Goal: Transaction & Acquisition: Purchase product/service

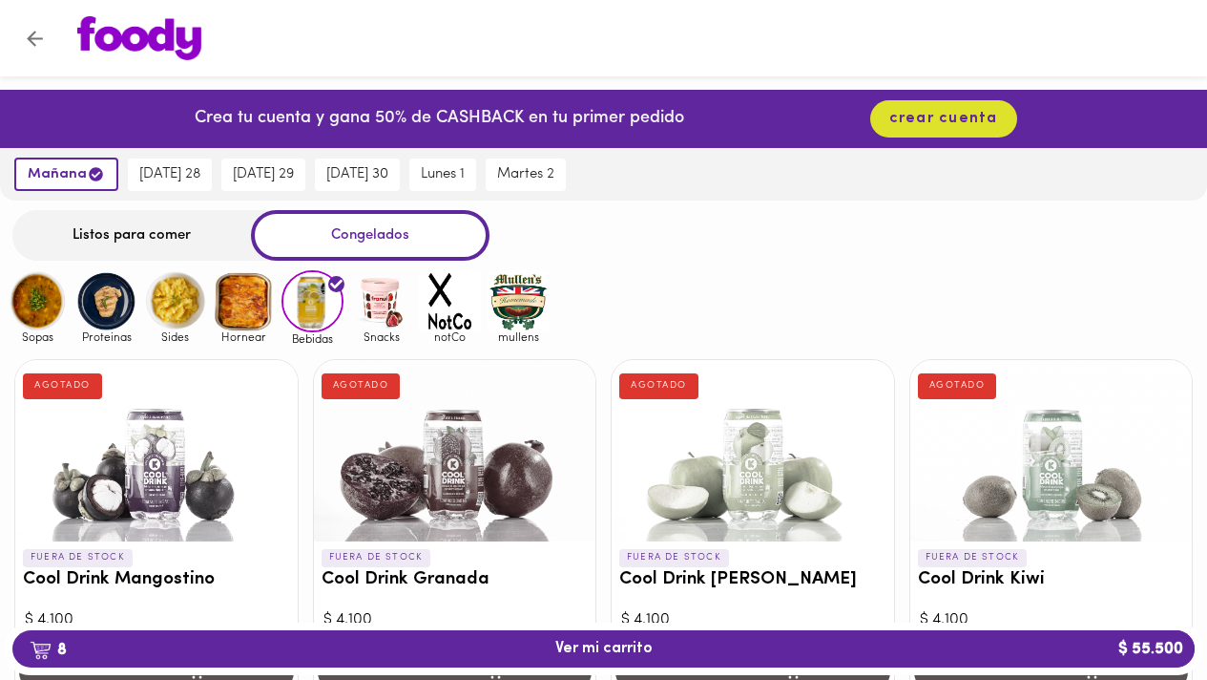
click at [382, 303] on img at bounding box center [381, 301] width 62 height 62
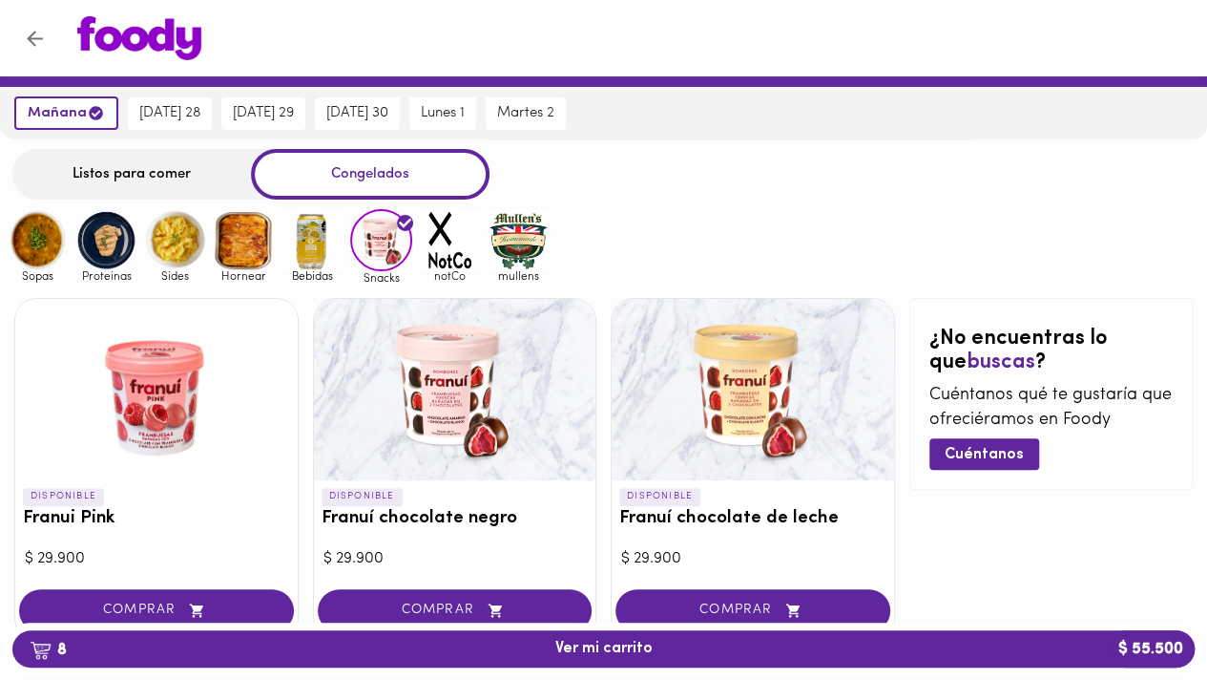
scroll to position [66, 0]
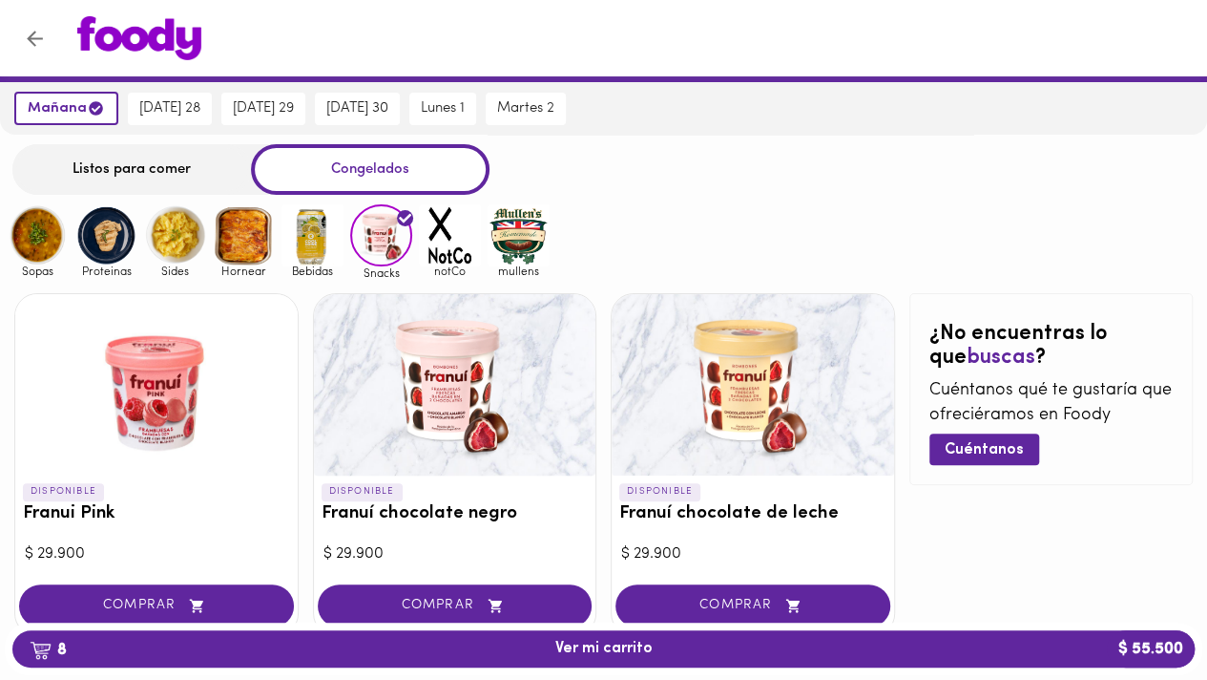
click at [446, 253] on img at bounding box center [450, 235] width 62 height 62
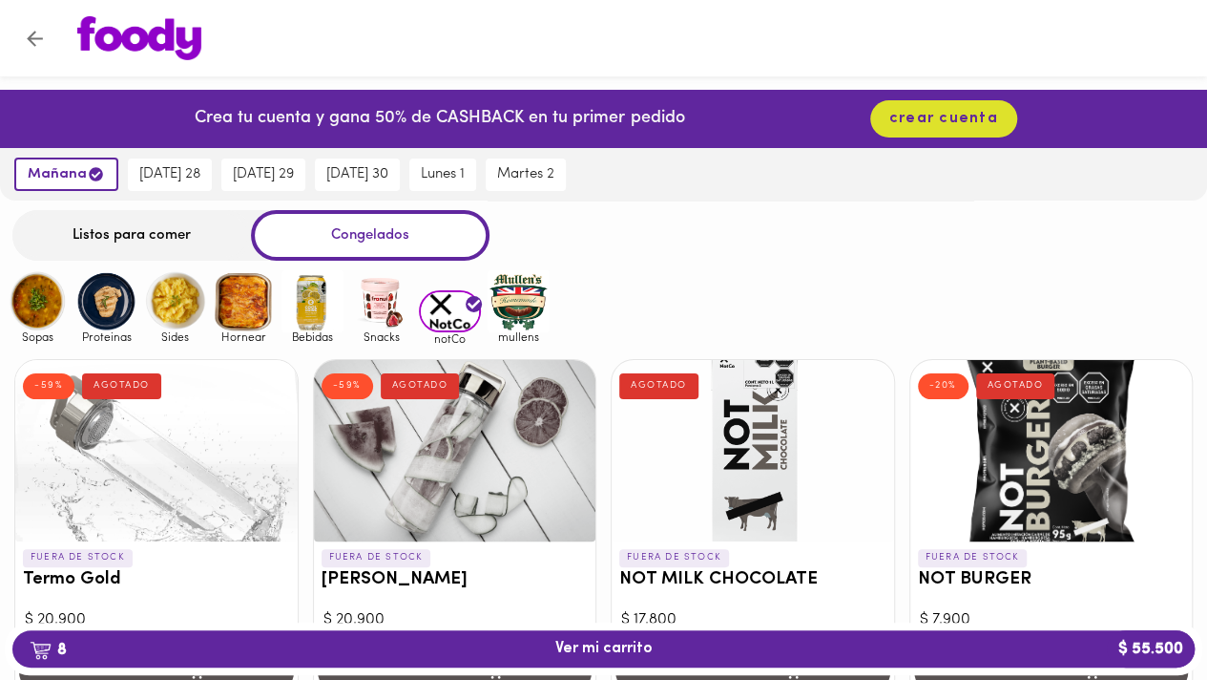
click at [510, 298] on img at bounding box center [519, 301] width 62 height 62
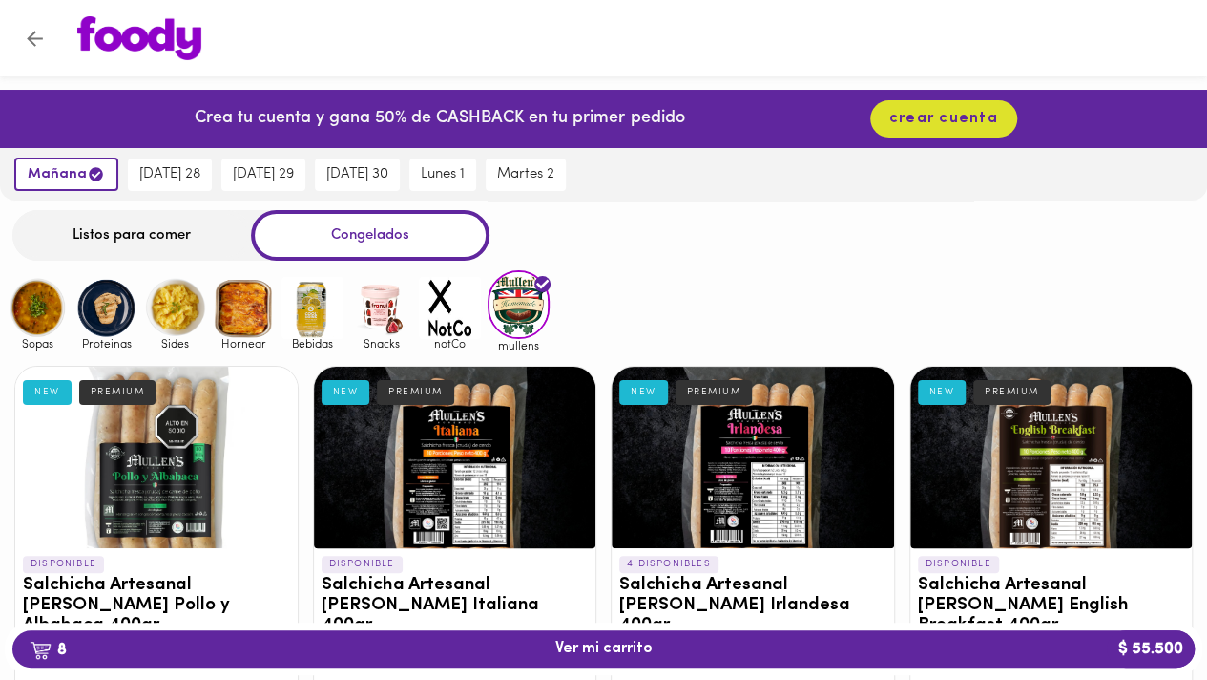
click at [151, 316] on img at bounding box center [175, 308] width 62 height 62
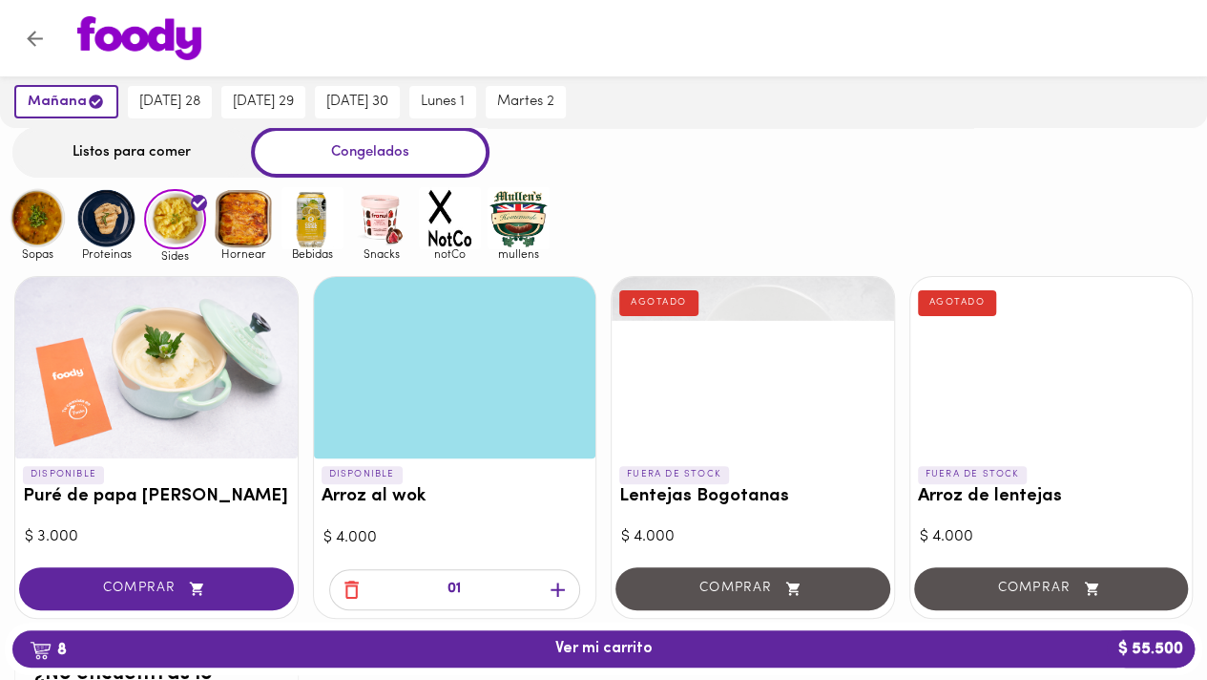
scroll to position [77, 0]
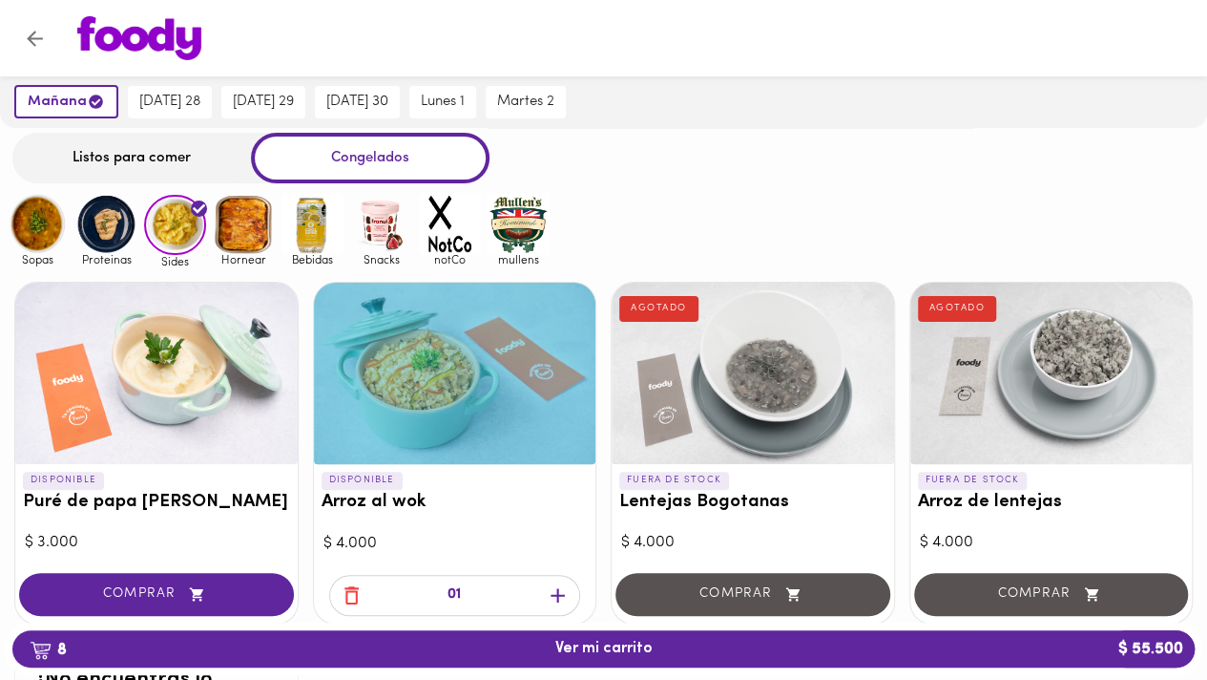
click at [115, 222] on img at bounding box center [106, 224] width 62 height 62
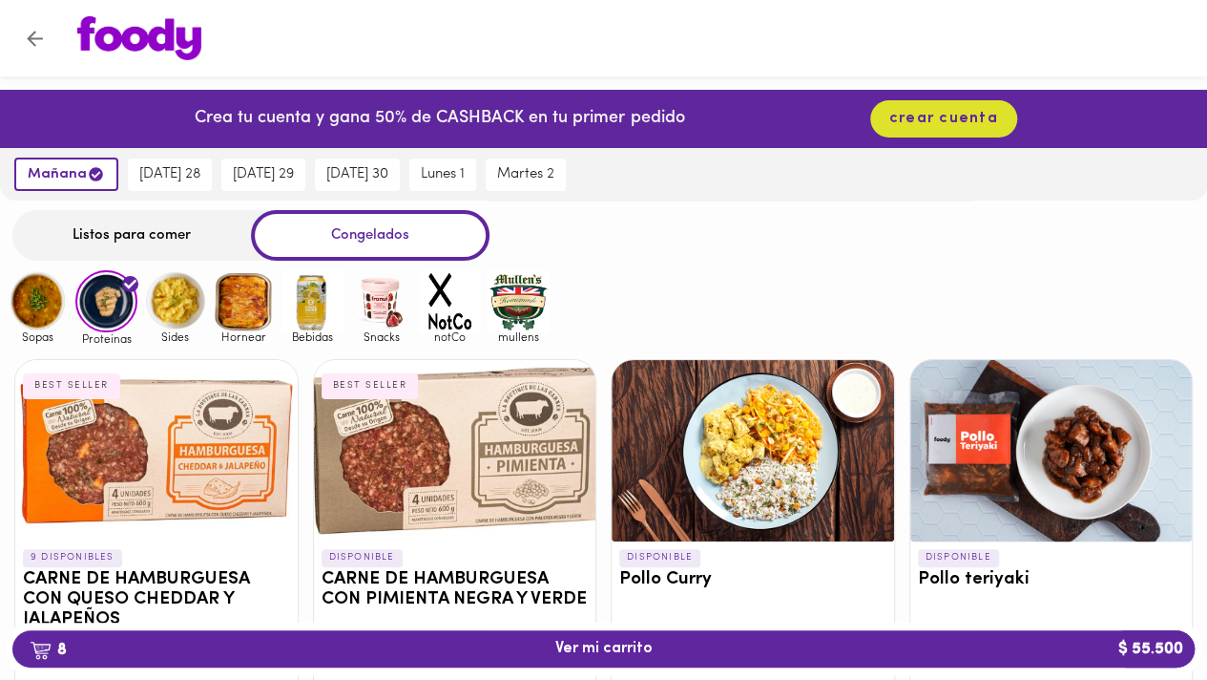
click at [36, 300] on img at bounding box center [38, 301] width 62 height 62
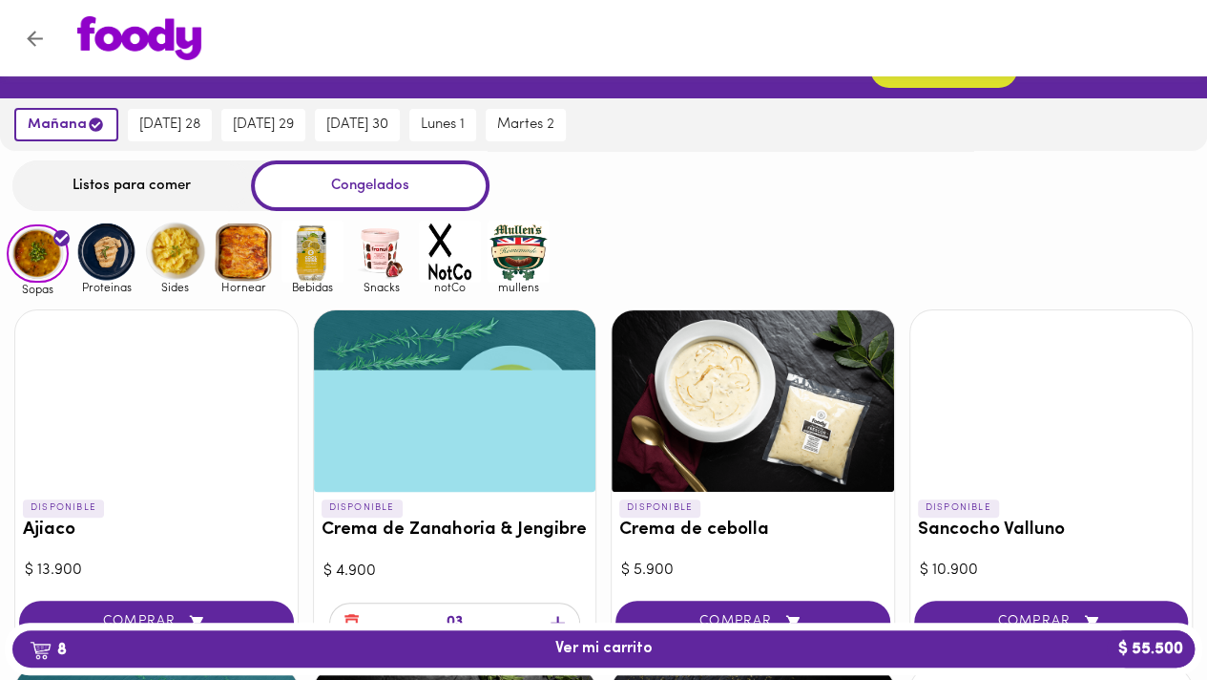
scroll to position [17, 0]
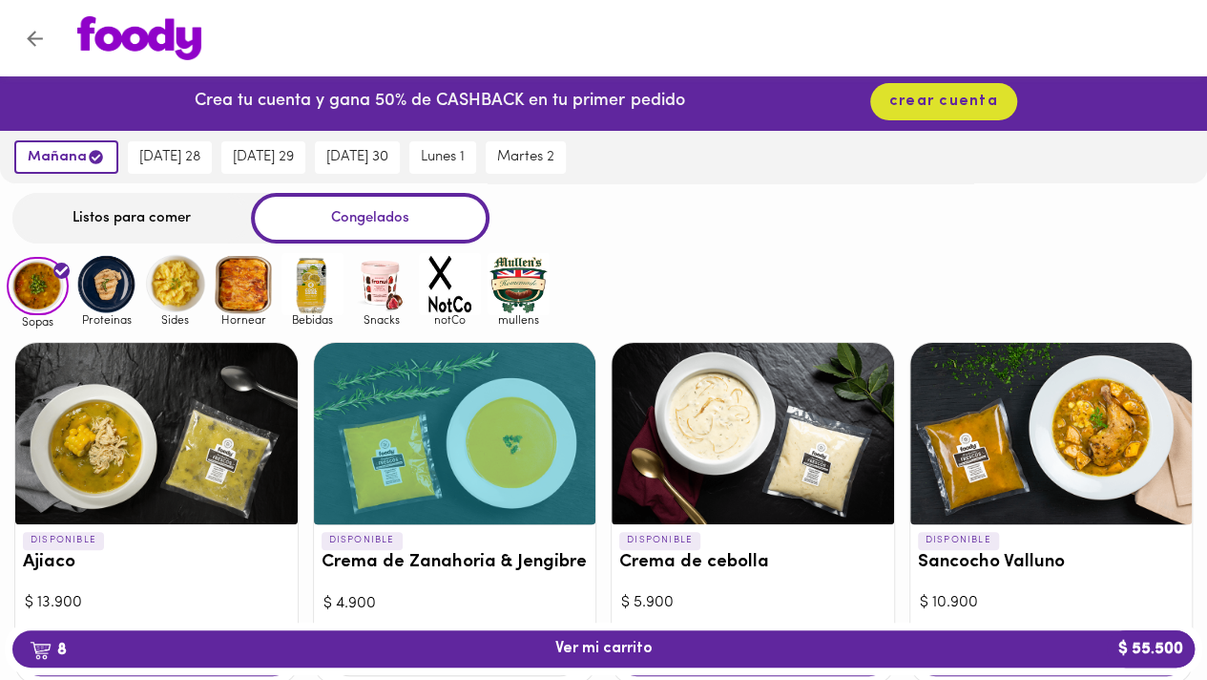
click at [110, 280] on img at bounding box center [106, 284] width 62 height 62
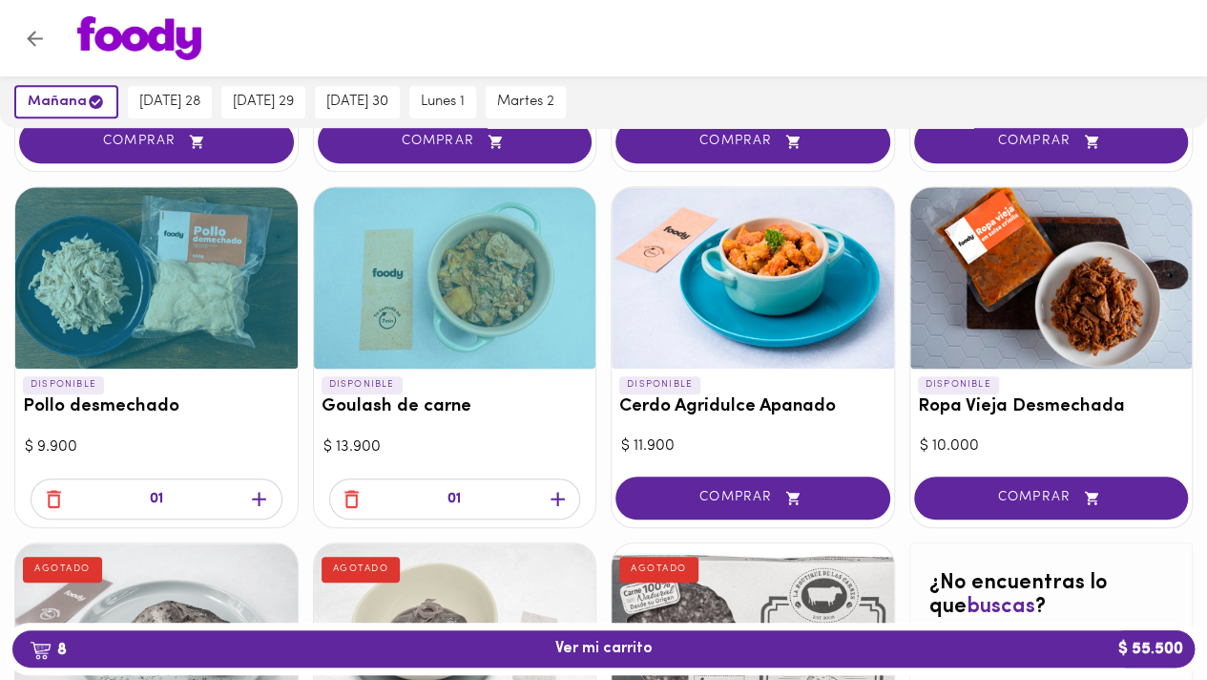
scroll to position [570, 0]
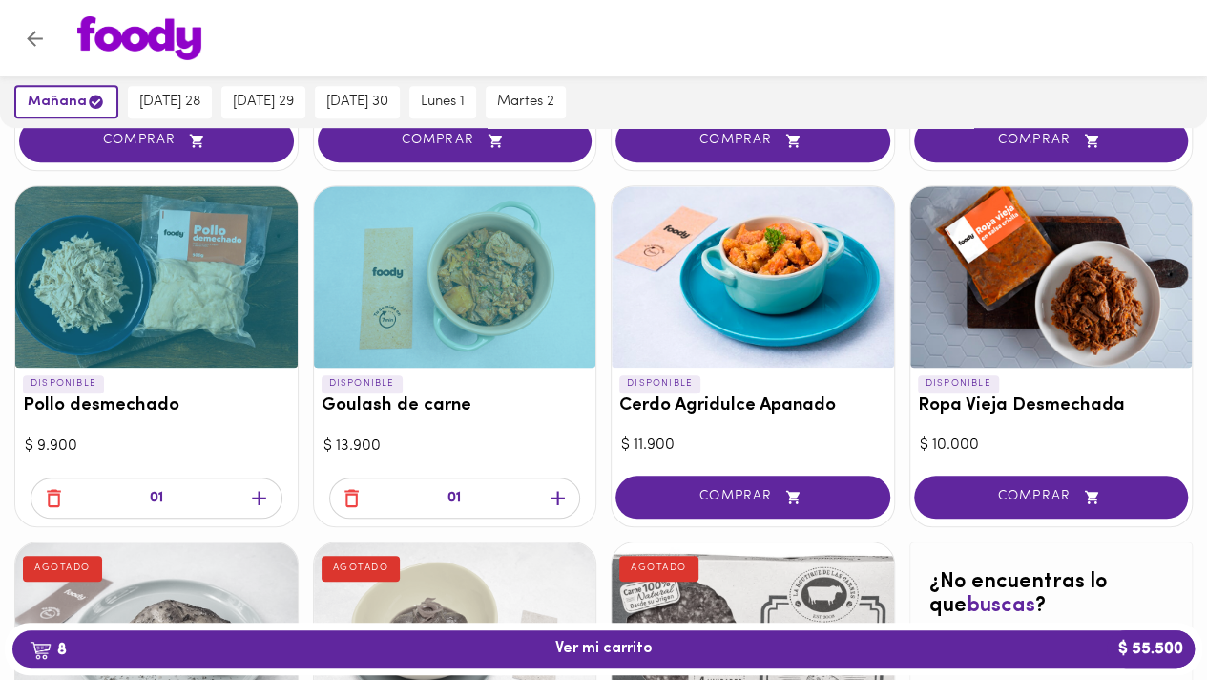
click at [257, 505] on icon "button" at bounding box center [259, 498] width 24 height 24
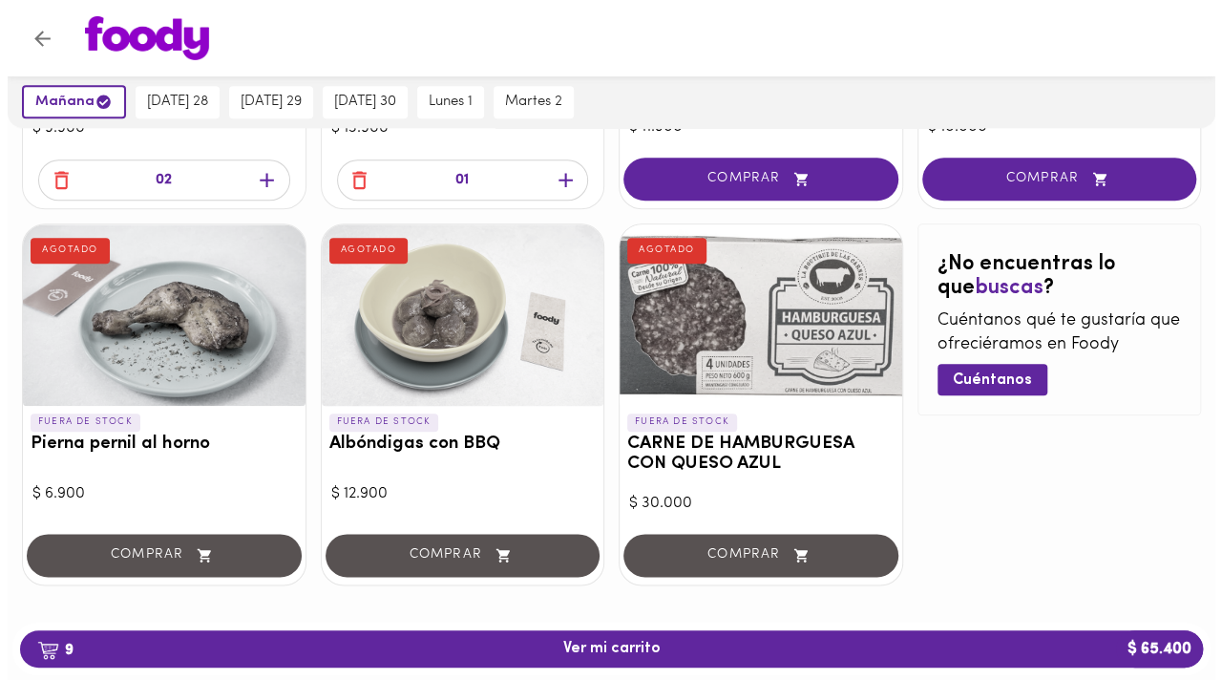
scroll to position [897, 0]
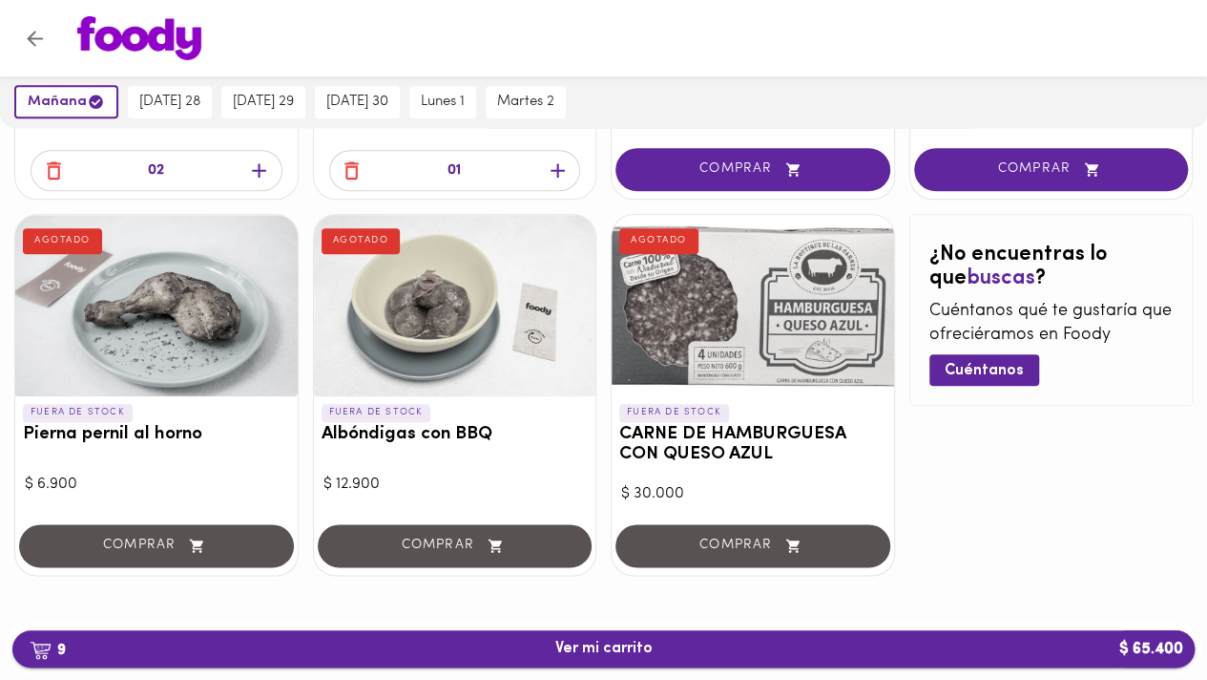
click at [606, 658] on span "9 Ver mi carrito $ 65.400" at bounding box center [604, 649] width 97 height 18
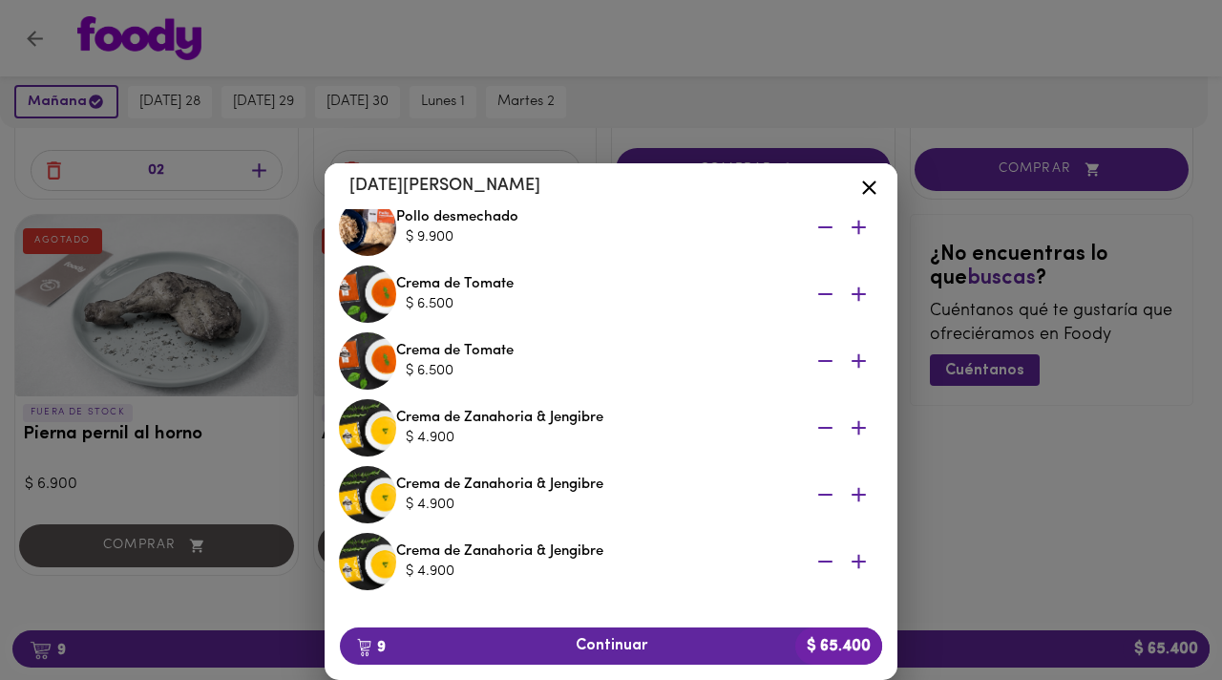
scroll to position [388, 0]
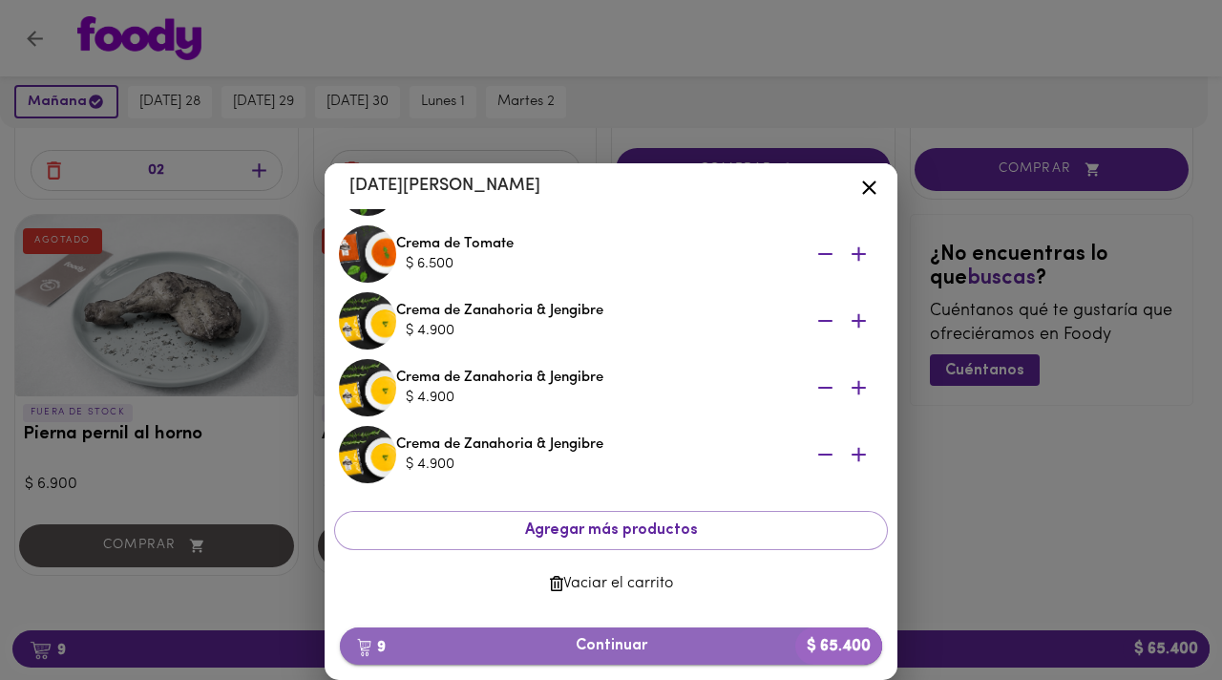
click at [605, 641] on span "9 Continuar $ 65.400" at bounding box center [611, 646] width 512 height 18
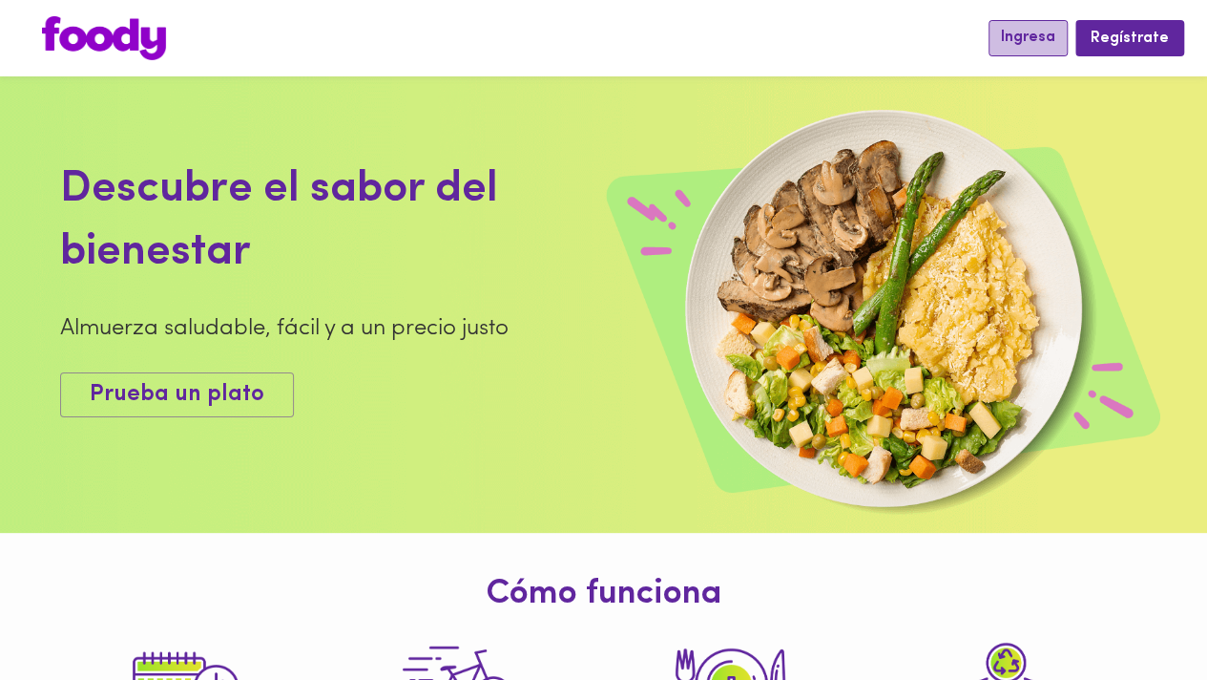
click at [1027, 36] on span "Ingresa" at bounding box center [1028, 38] width 54 height 18
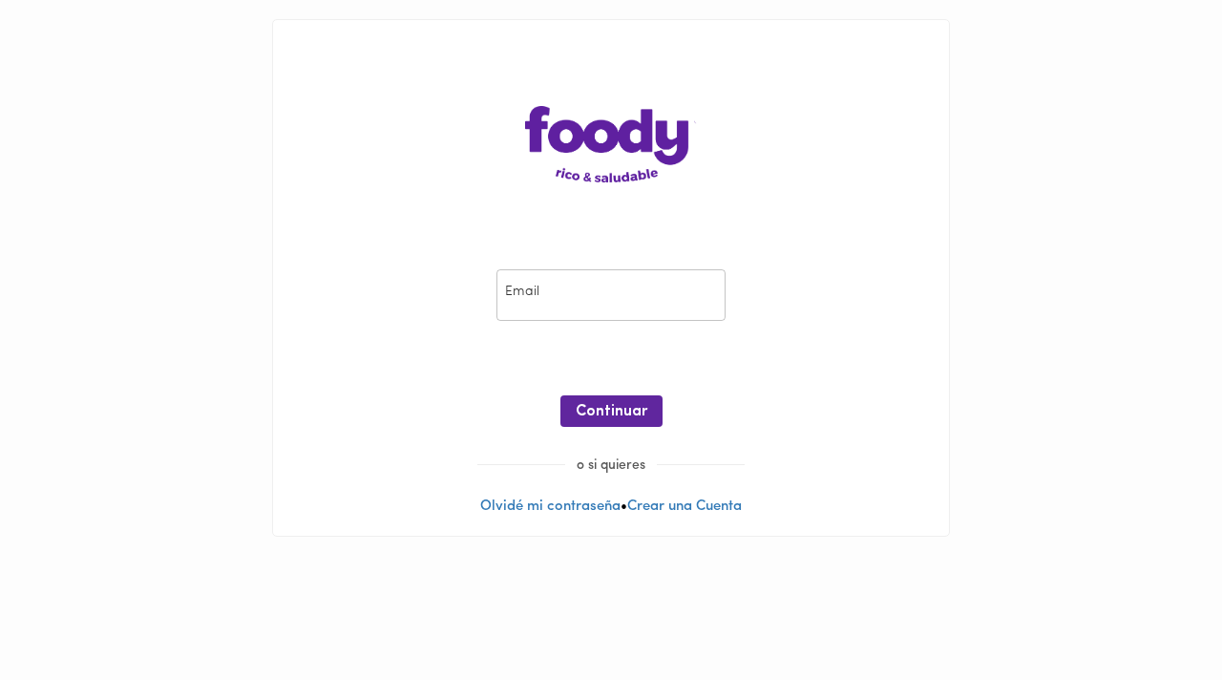
click at [599, 308] on input "email" at bounding box center [610, 295] width 229 height 52
type input "cavalenc@gmail.com"
click at [613, 406] on span "Continuar" at bounding box center [612, 412] width 72 height 18
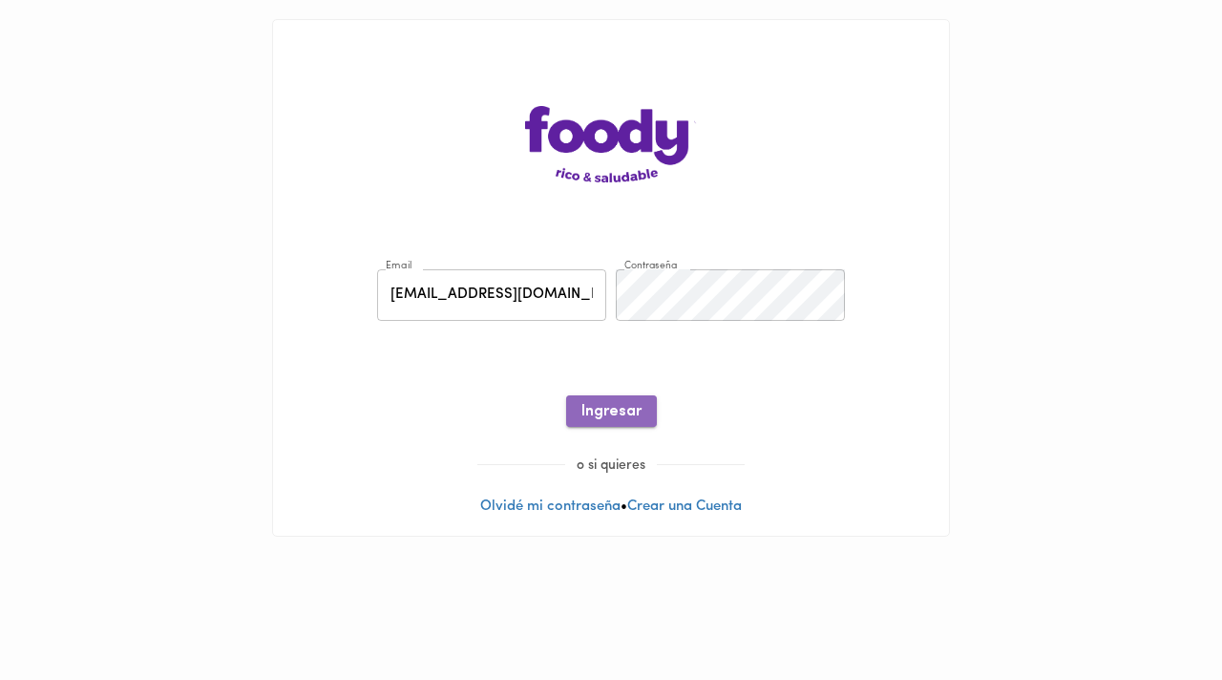
click at [630, 396] on button "Ingresar" at bounding box center [611, 410] width 91 height 31
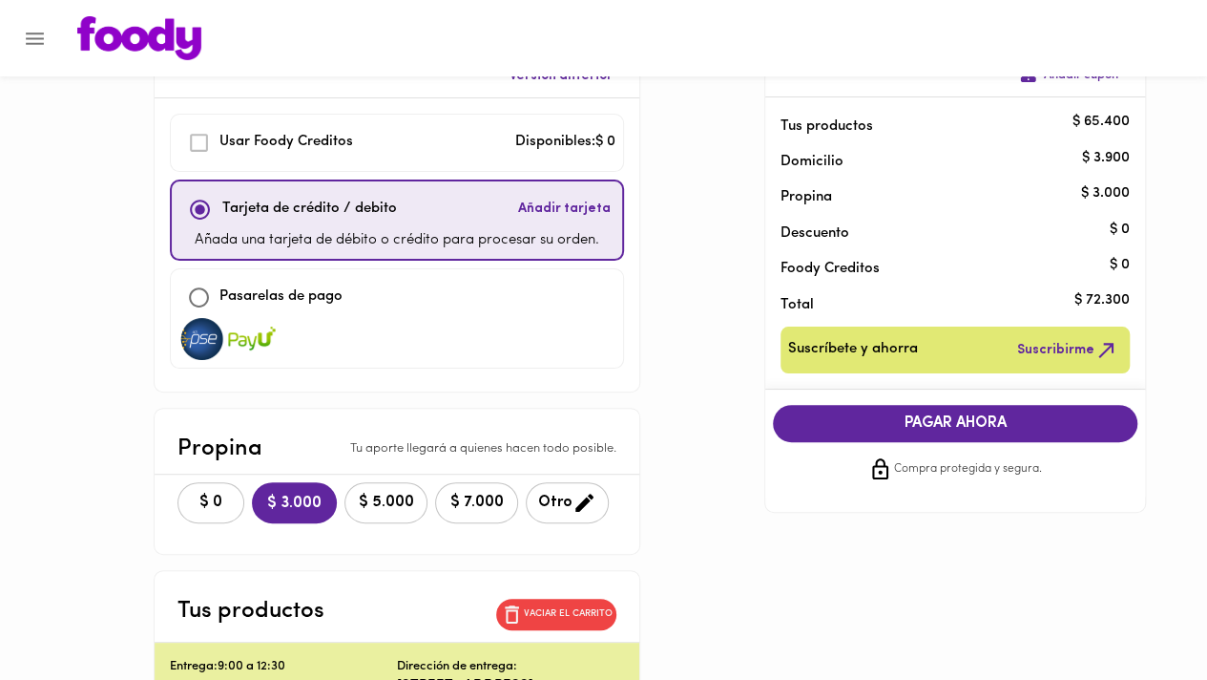
scroll to position [106, 0]
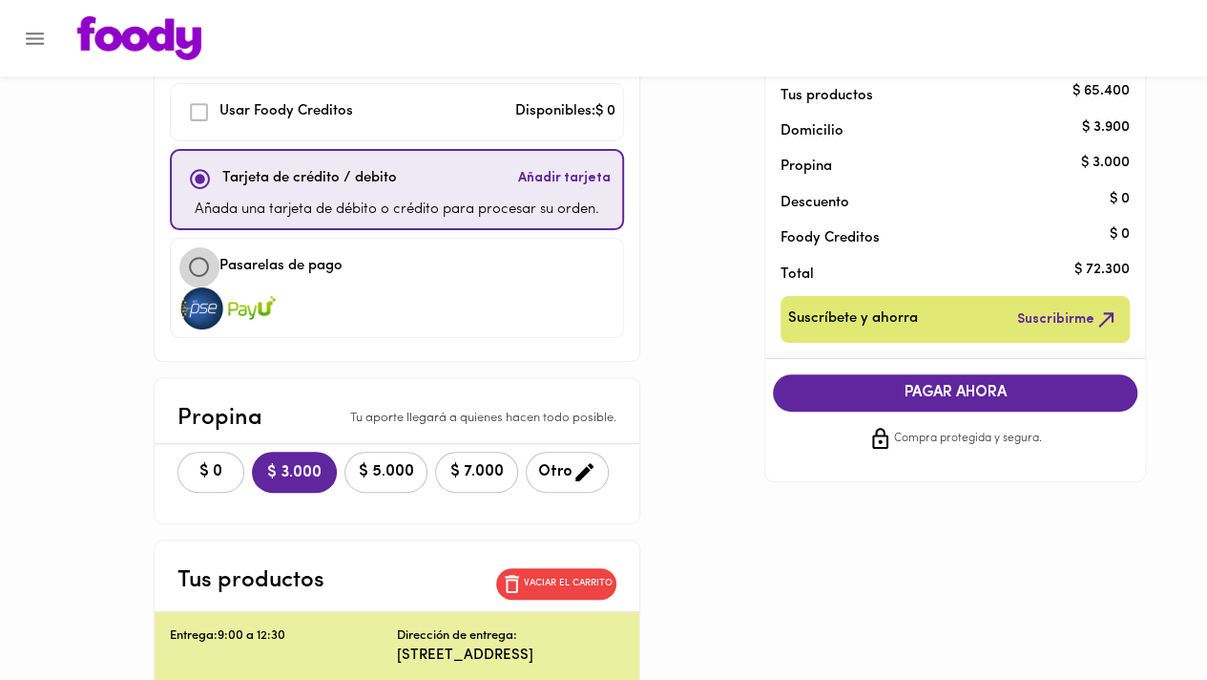
click at [198, 270] on input "checkbox" at bounding box center [198, 266] width 41 height 41
checkbox input "true"
checkbox input "false"
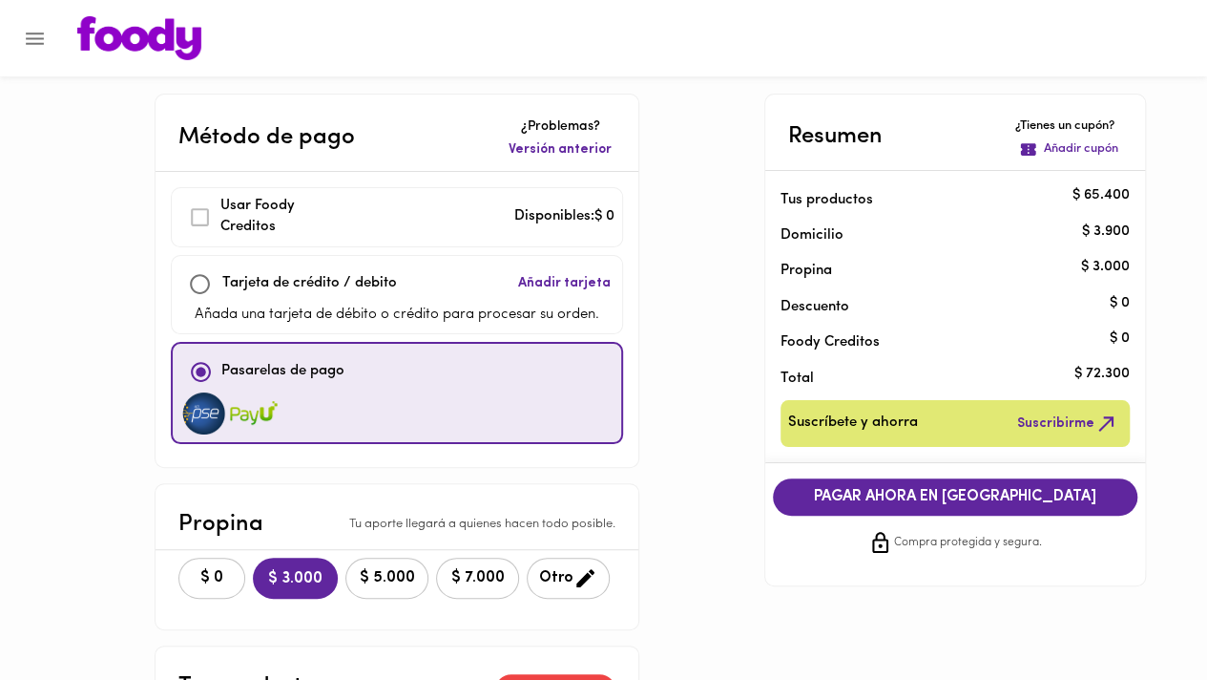
scroll to position [0, 0]
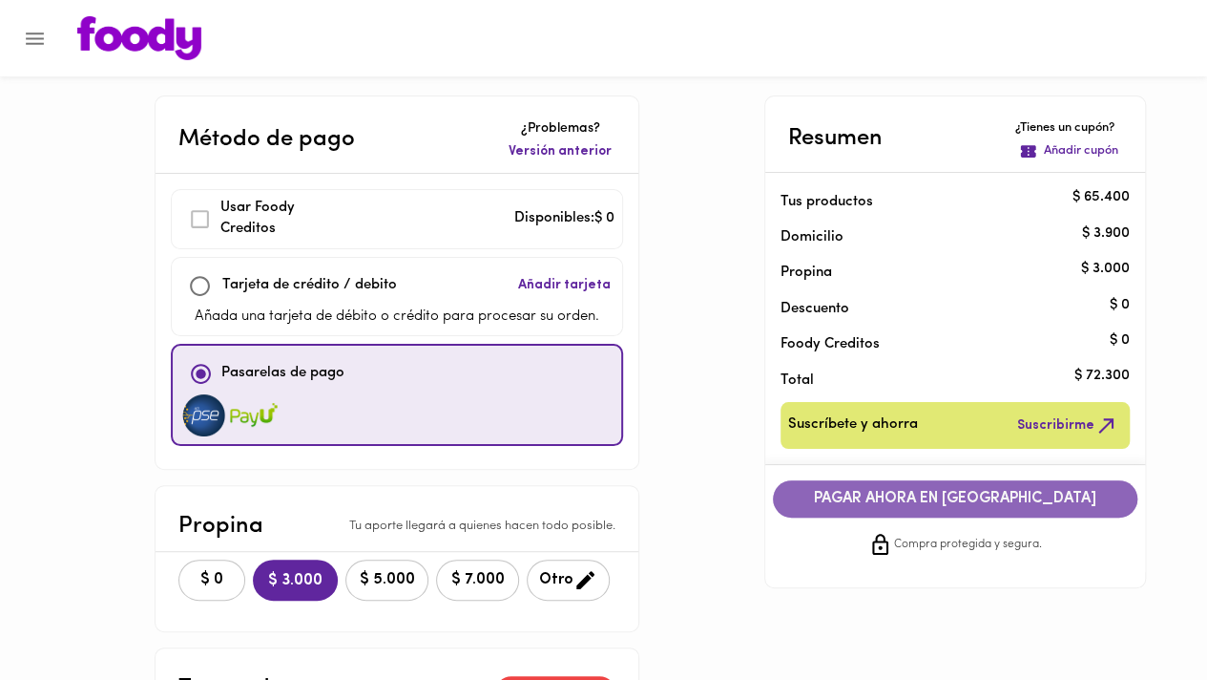
click at [909, 495] on span "PAGAR AHORA EN PASARELA" at bounding box center [955, 499] width 326 height 18
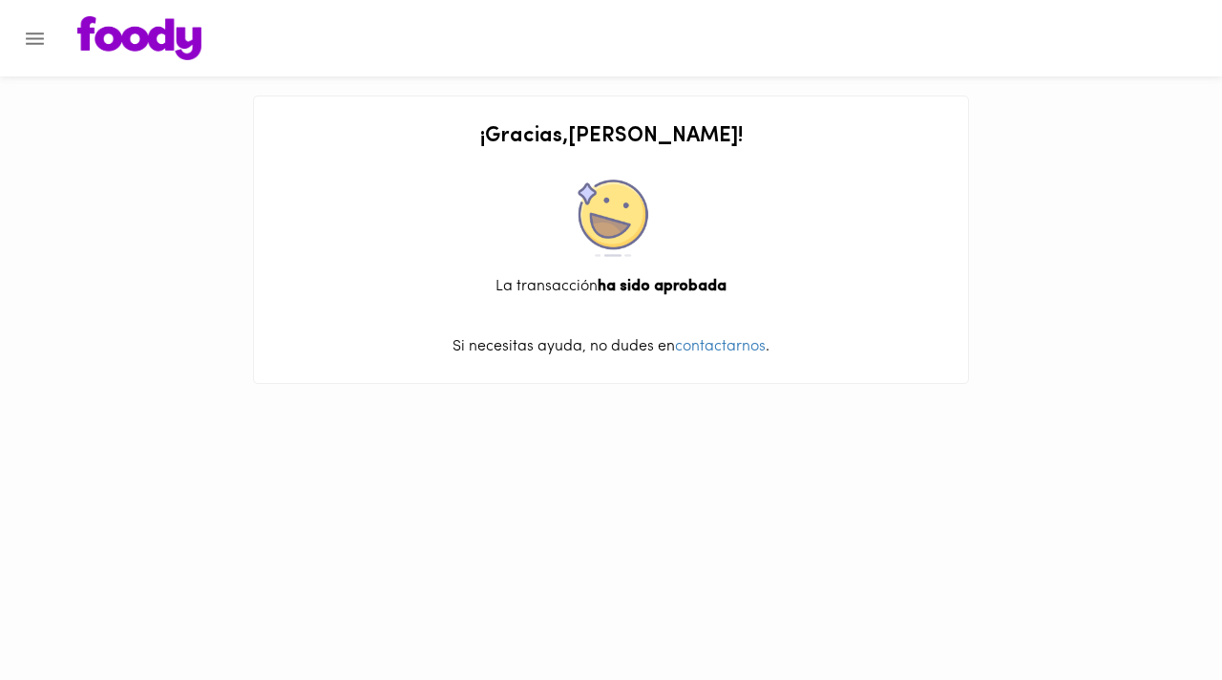
click at [97, 34] on img at bounding box center [139, 38] width 124 height 44
